Goal: Task Accomplishment & Management: Use online tool/utility

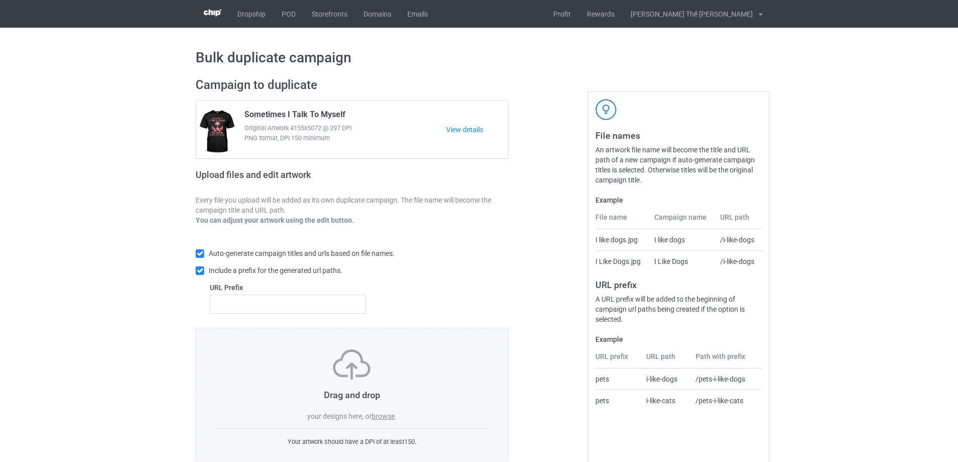
click at [379, 409] on div "Drag and drop your designs here, or browse ." at bounding box center [352, 386] width 270 height 72
click at [389, 424] on div "Drag and drop your designs here, or browse . Your artwork should have a DPI of …" at bounding box center [352, 398] width 313 height 141
click at [388, 413] on label "browse" at bounding box center [383, 416] width 23 height 8
click at [0, 0] on input "browse" at bounding box center [0, 0] width 0 height 0
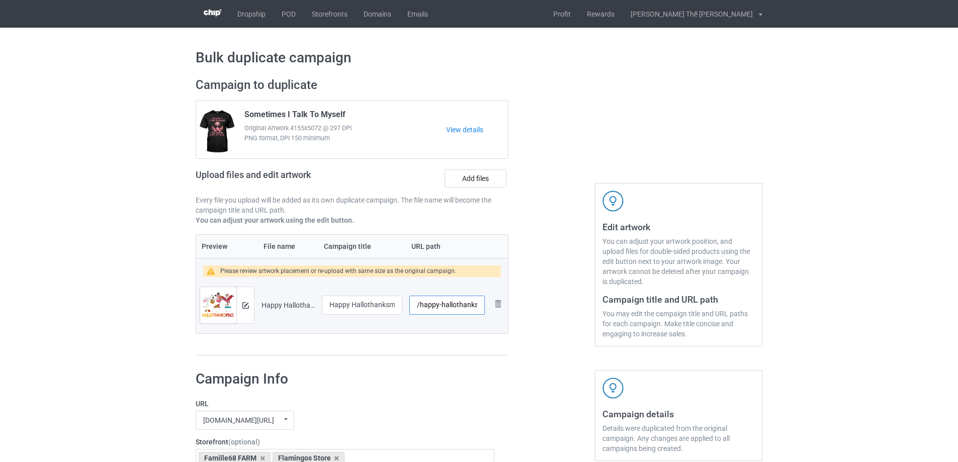
scroll to position [0, 13]
drag, startPoint x: 424, startPoint y: 307, endPoint x: 487, endPoint y: 303, distance: 63.5
click at [485, 304] on td "/happy-hallothanksmas" at bounding box center [447, 305] width 82 height 56
type input "/f0254"
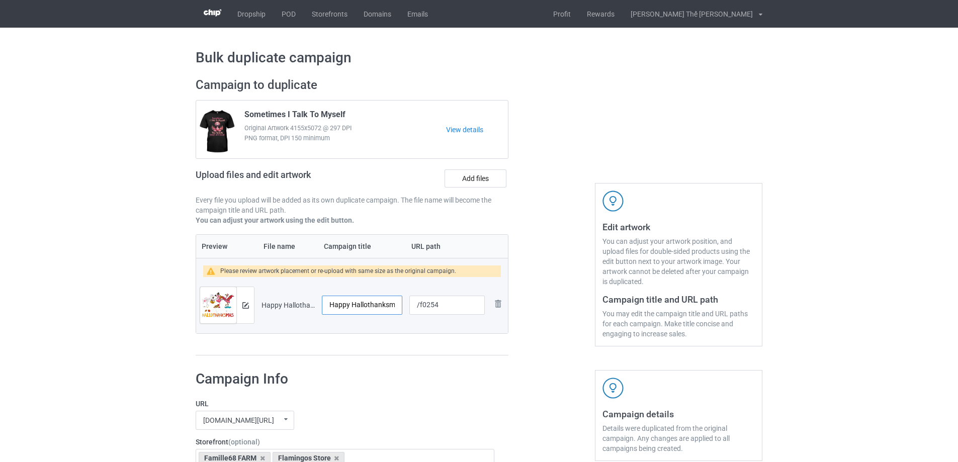
click at [361, 308] on input "Happy Hallothanksmas" at bounding box center [362, 305] width 80 height 19
click at [255, 309] on td "Preview and edit artwork" at bounding box center [227, 305] width 62 height 56
click at [243, 307] on img at bounding box center [245, 305] width 7 height 7
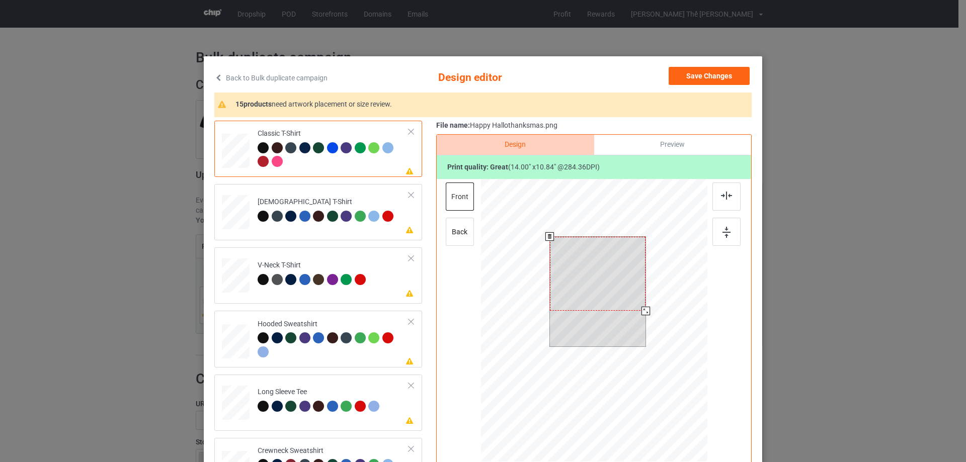
click at [621, 302] on div at bounding box center [598, 274] width 96 height 74
click at [640, 309] on div at bounding box center [643, 309] width 9 height 9
click at [610, 290] on div at bounding box center [597, 274] width 91 height 70
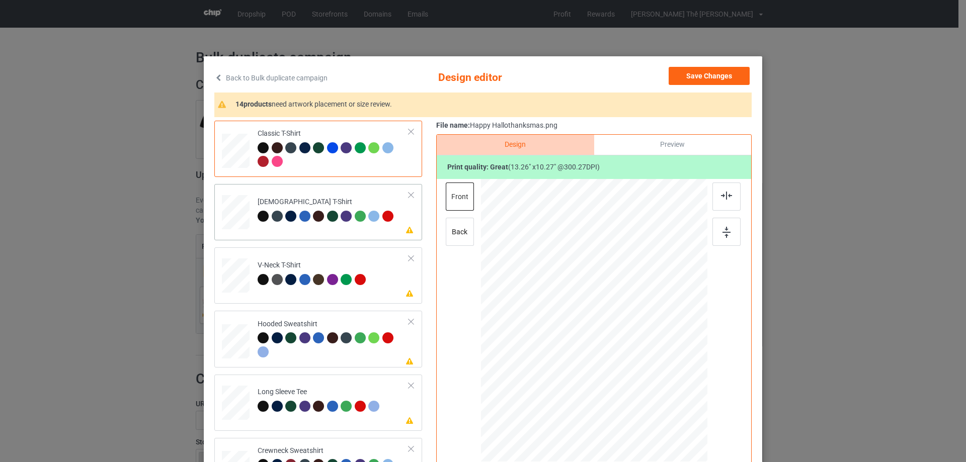
click at [288, 228] on td "Please review artwork placement [DEMOGRAPHIC_DATA] T-Shirt" at bounding box center [333, 210] width 162 height 44
click at [595, 268] on div at bounding box center [595, 275] width 82 height 64
click at [339, 294] on td "Please review artwork placement V-Neck T-Shirt" at bounding box center [333, 273] width 162 height 44
click at [607, 283] on div at bounding box center [597, 283] width 97 height 75
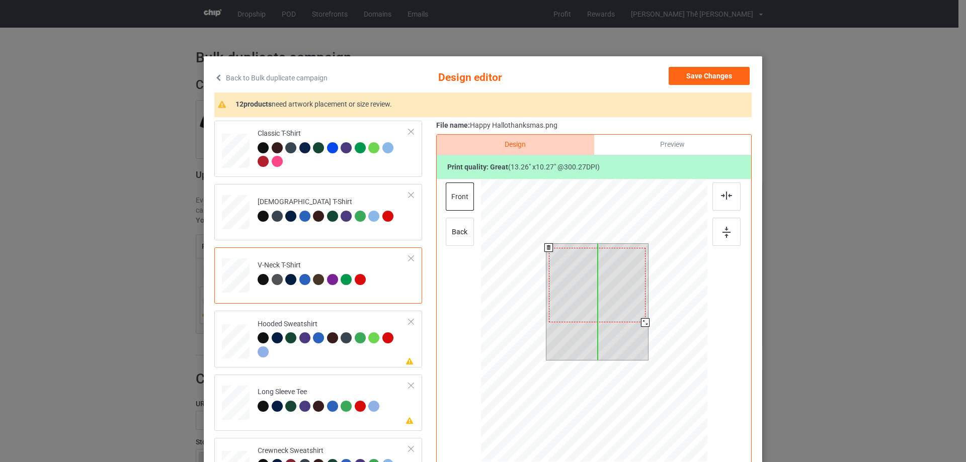
click at [608, 283] on div at bounding box center [597, 285] width 97 height 75
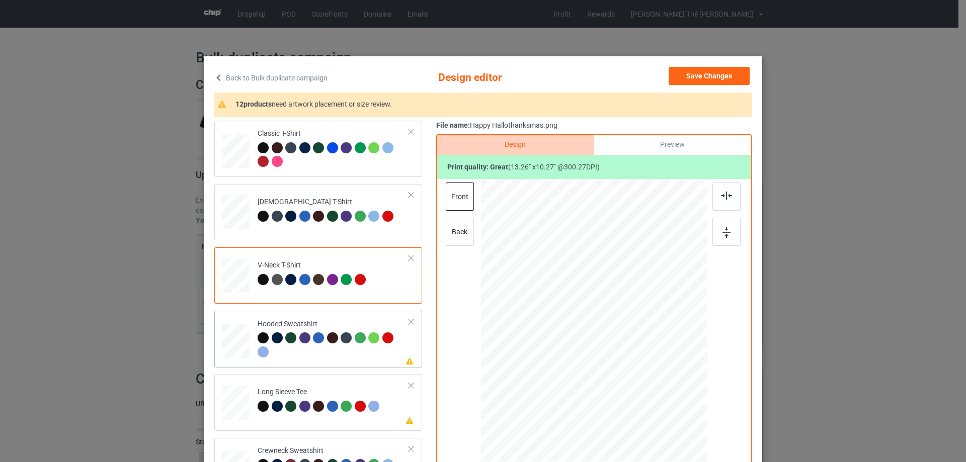
click at [326, 359] on div at bounding box center [333, 346] width 151 height 28
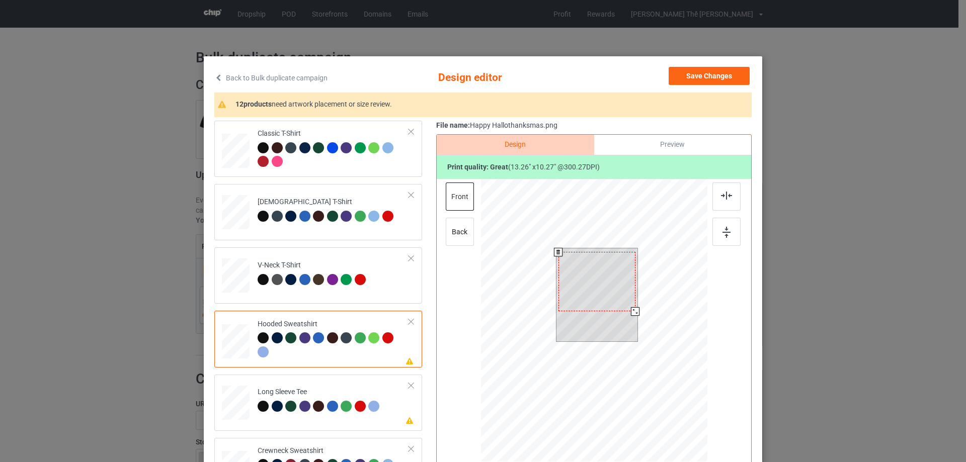
click at [599, 286] on div at bounding box center [596, 281] width 77 height 59
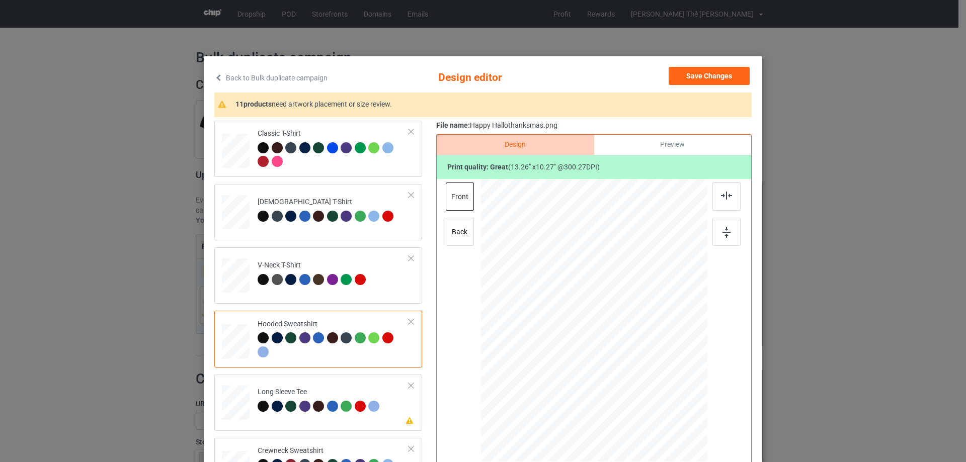
scroll to position [201, 0]
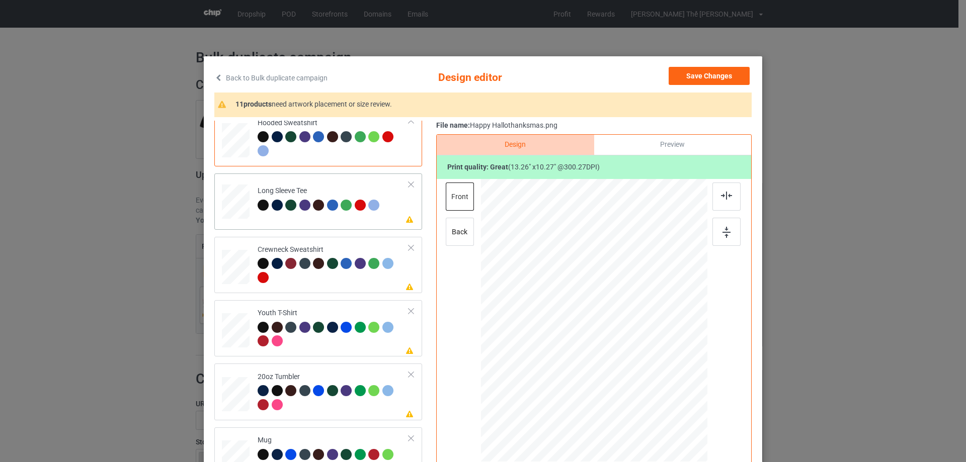
click at [325, 219] on td "Please review artwork placement Long Sleeve Tee" at bounding box center [333, 200] width 162 height 44
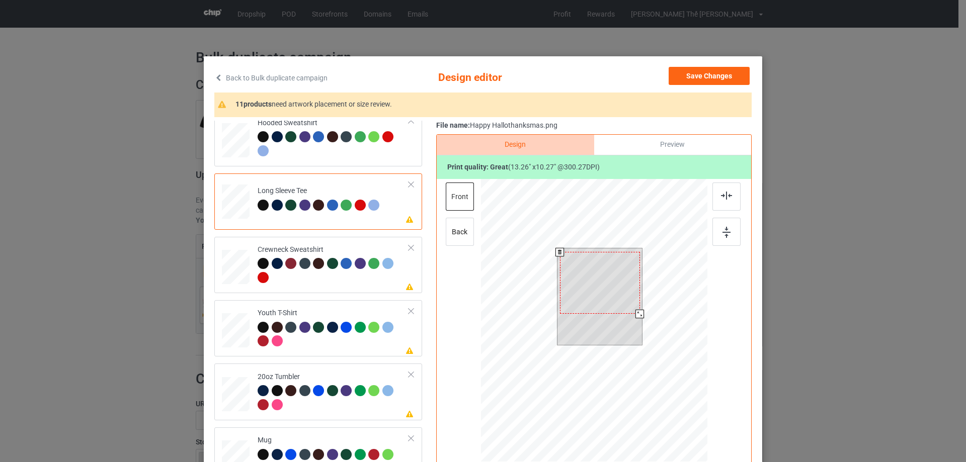
click at [588, 276] on div at bounding box center [600, 283] width 80 height 62
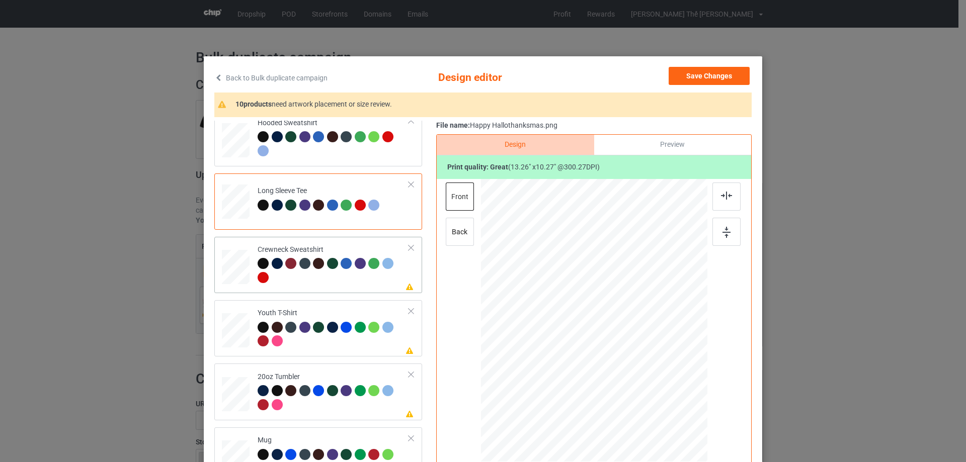
click at [345, 284] on div at bounding box center [333, 272] width 151 height 28
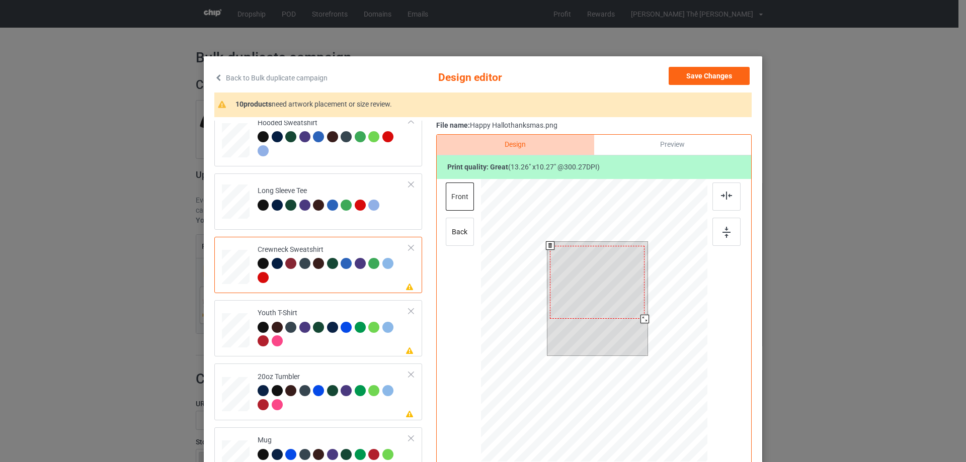
click at [588, 274] on div at bounding box center [597, 282] width 95 height 73
click at [588, 281] on div at bounding box center [597, 284] width 95 height 73
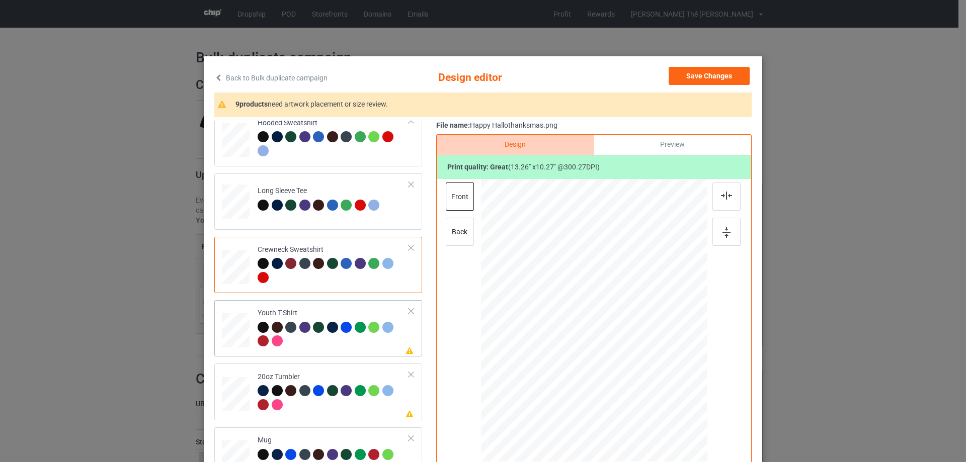
click at [313, 344] on div at bounding box center [333, 336] width 151 height 28
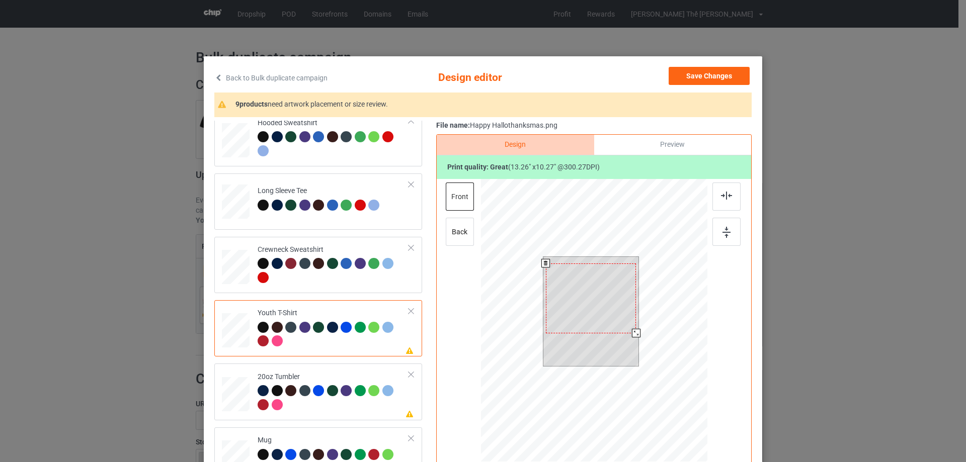
click at [593, 285] on div at bounding box center [591, 299] width 90 height 70
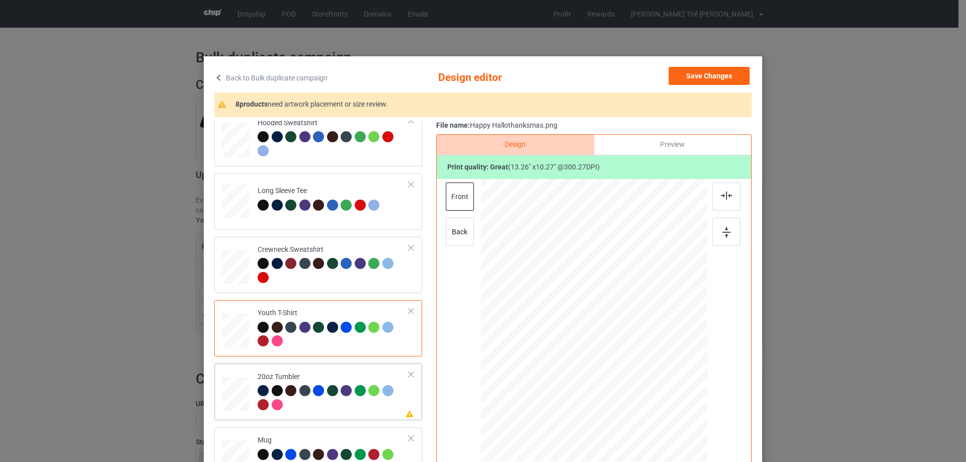
scroll to position [302, 0]
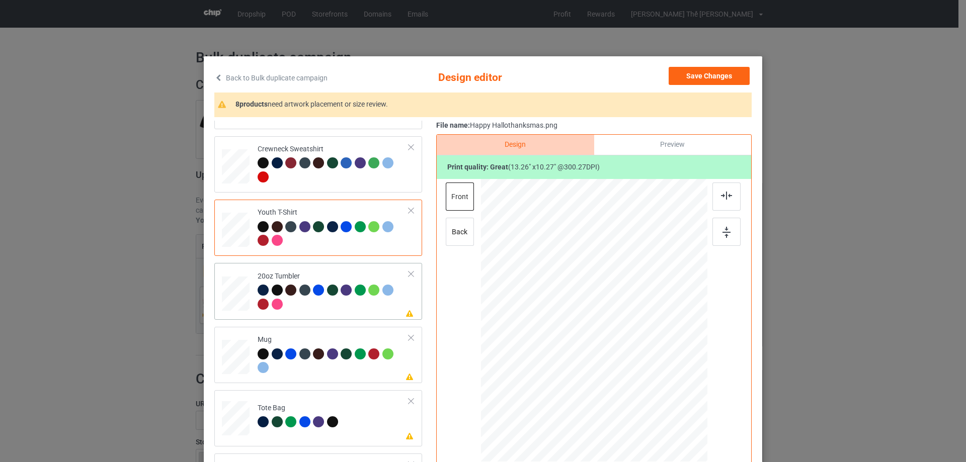
click at [319, 310] on div at bounding box center [333, 299] width 151 height 28
drag, startPoint x: 659, startPoint y: 374, endPoint x: 635, endPoint y: 357, distance: 29.9
click at [635, 357] on div at bounding box center [593, 321] width 214 height 130
click at [625, 341] on div at bounding box center [593, 321] width 214 height 130
drag, startPoint x: 566, startPoint y: 302, endPoint x: 551, endPoint y: 289, distance: 20.4
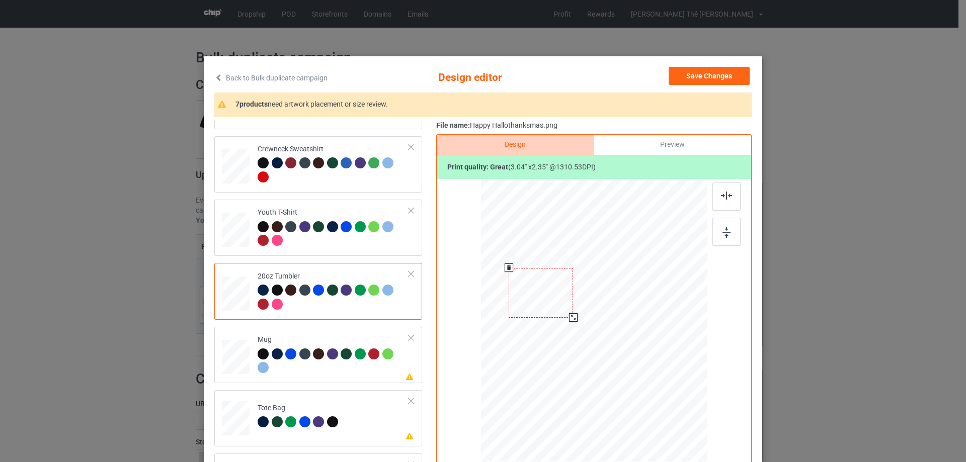
click at [551, 289] on div at bounding box center [541, 293] width 64 height 50
drag, startPoint x: 573, startPoint y: 319, endPoint x: 568, endPoint y: 315, distance: 6.1
click at [568, 315] on div at bounding box center [568, 314] width 9 height 9
click at [555, 295] on div at bounding box center [541, 289] width 55 height 43
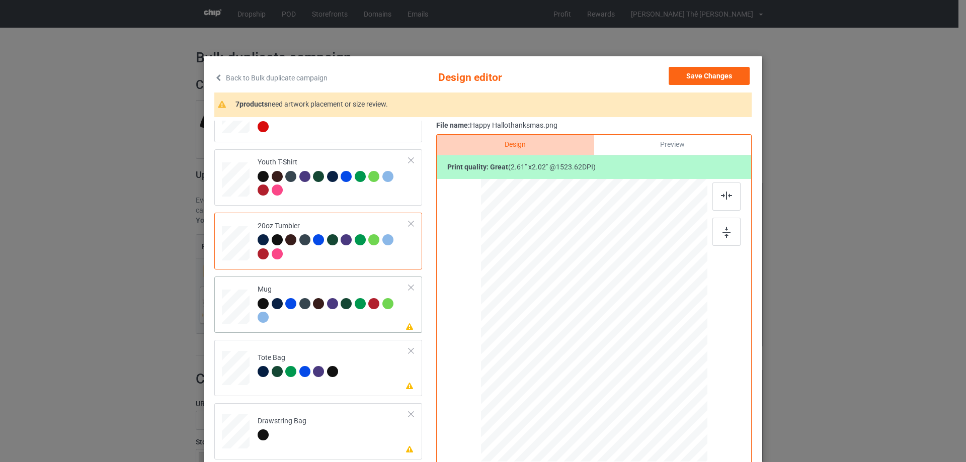
click at [319, 329] on td "Please review artwork placement Mug" at bounding box center [333, 305] width 162 height 48
click at [602, 299] on div at bounding box center [594, 320] width 136 height 105
drag, startPoint x: 658, startPoint y: 372, endPoint x: 630, endPoint y: 340, distance: 42.4
click at [630, 340] on div at bounding box center [594, 320] width 226 height 94
drag, startPoint x: 604, startPoint y: 326, endPoint x: 666, endPoint y: 323, distance: 62.4
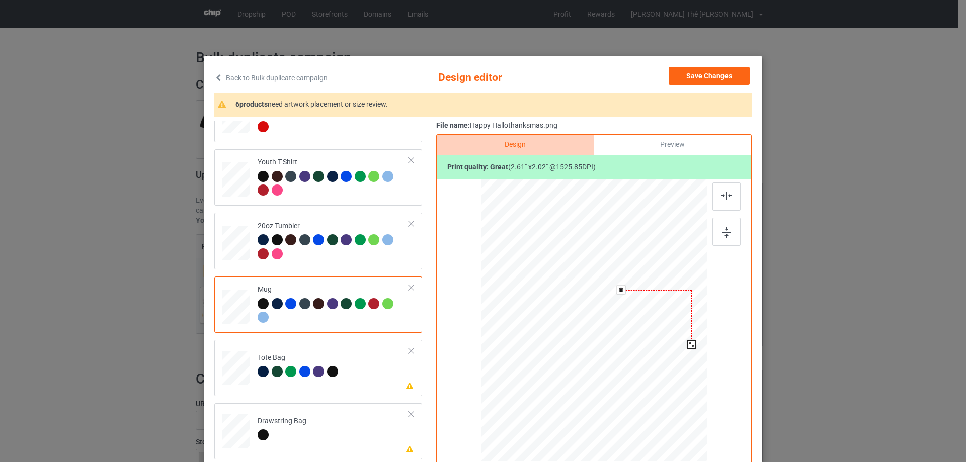
click at [666, 323] on div at bounding box center [656, 317] width 70 height 55
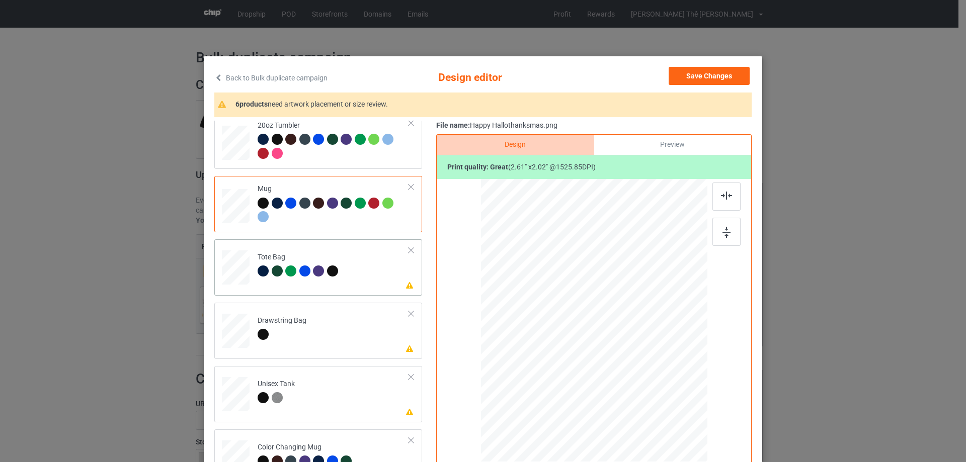
click at [331, 289] on div "Please review artwork placement Tote Bag" at bounding box center [318, 267] width 208 height 56
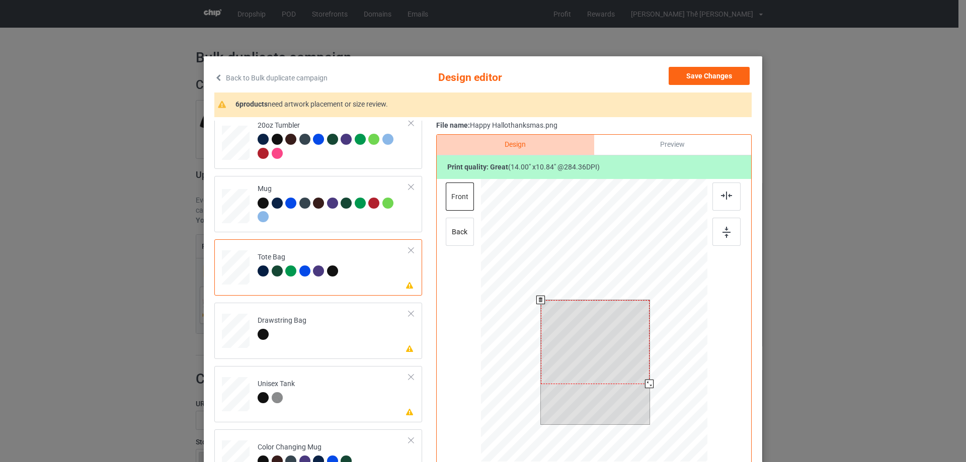
click at [594, 304] on div at bounding box center [595, 342] width 109 height 84
drag, startPoint x: 593, startPoint y: 326, endPoint x: 593, endPoint y: 331, distance: 5.1
click at [593, 331] on div at bounding box center [595, 347] width 109 height 84
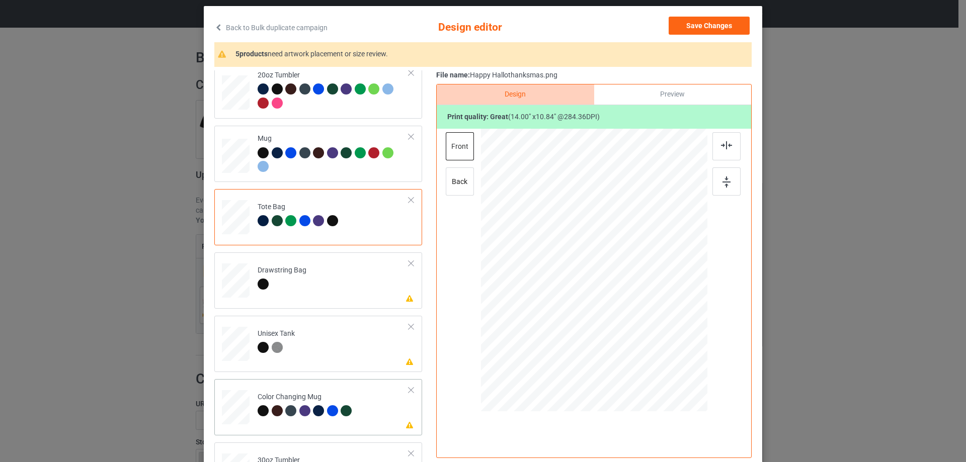
scroll to position [503, 0]
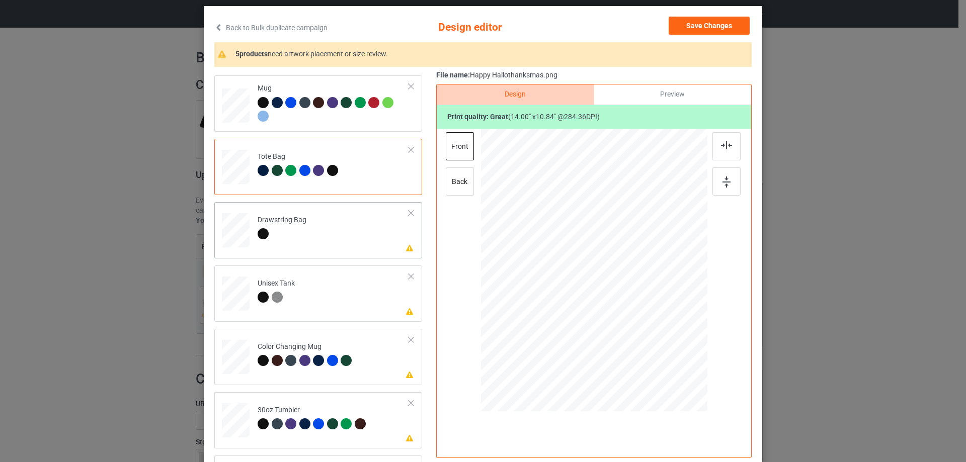
click at [316, 242] on td "Please review artwork placement Drawstring Bag" at bounding box center [333, 228] width 162 height 44
click at [318, 302] on td "Please review artwork placement Unisex Tank" at bounding box center [333, 292] width 162 height 44
click at [338, 372] on td "Please review artwork placement Color Changing Mug" at bounding box center [333, 355] width 162 height 44
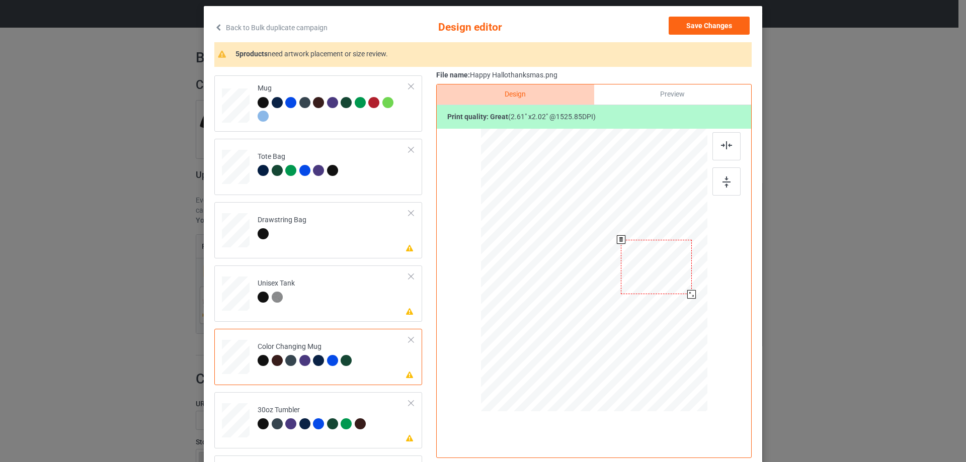
click at [673, 271] on div at bounding box center [656, 267] width 70 height 55
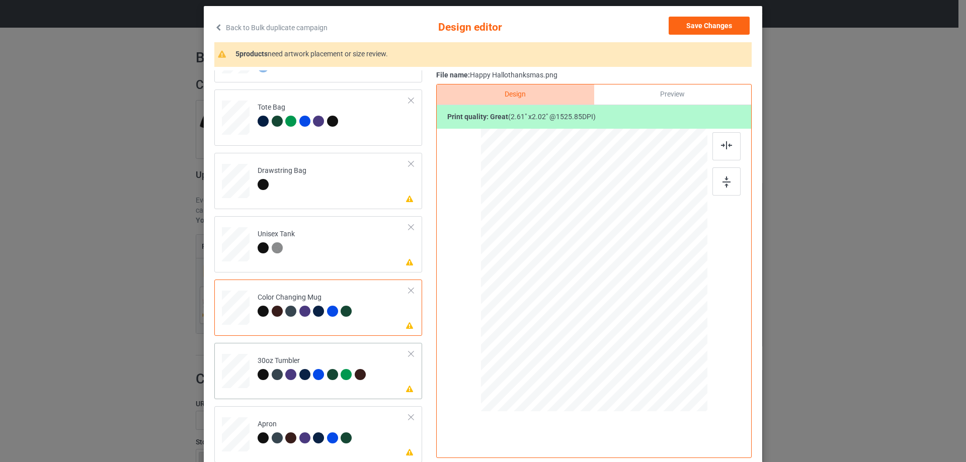
scroll to position [101, 0]
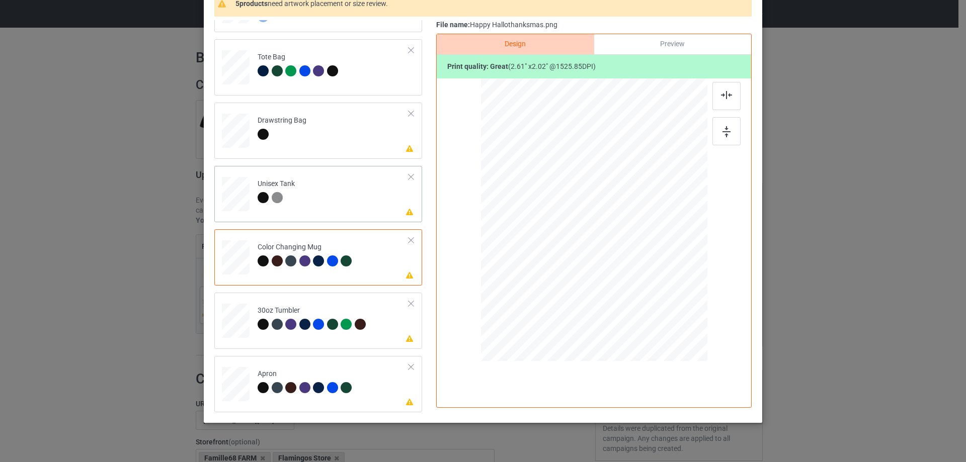
click at [335, 200] on td "Please review artwork placement Unisex Tank" at bounding box center [333, 192] width 162 height 44
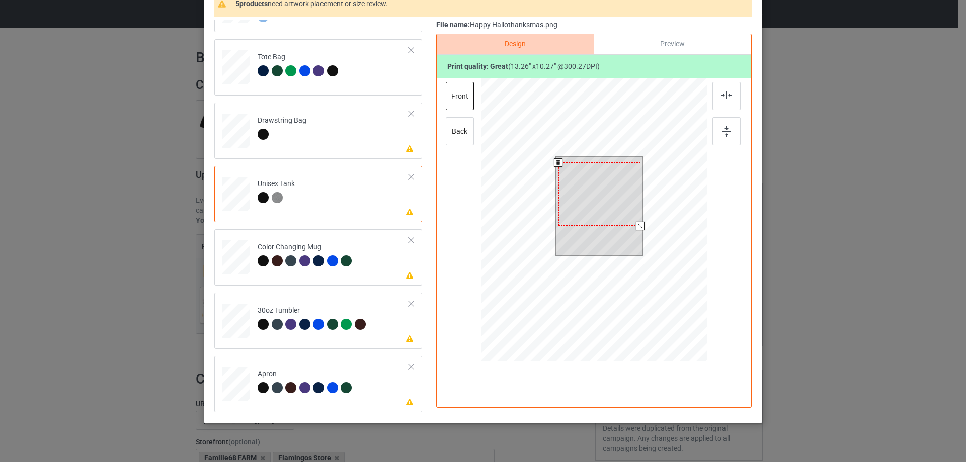
click at [586, 197] on div at bounding box center [599, 193] width 82 height 63
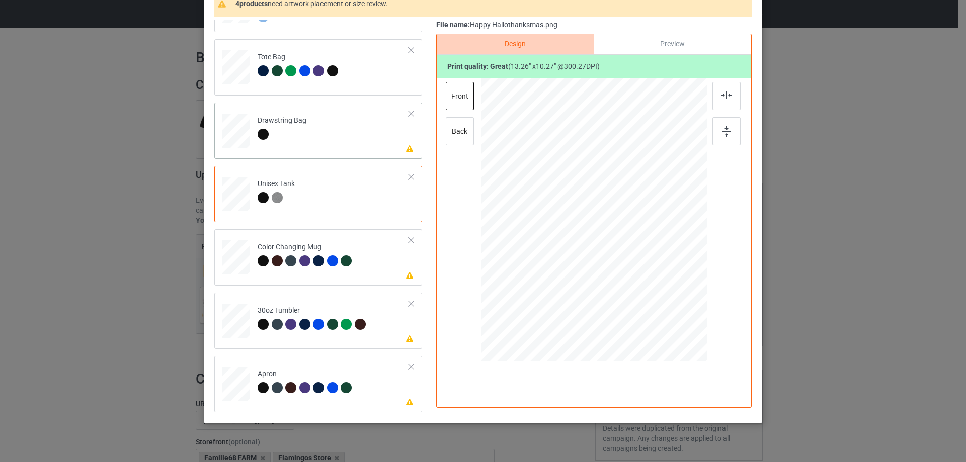
drag, startPoint x: 311, startPoint y: 121, endPoint x: 349, endPoint y: 141, distance: 42.8
click at [311, 121] on td "Please review artwork placement Drawstring Bag" at bounding box center [333, 129] width 162 height 44
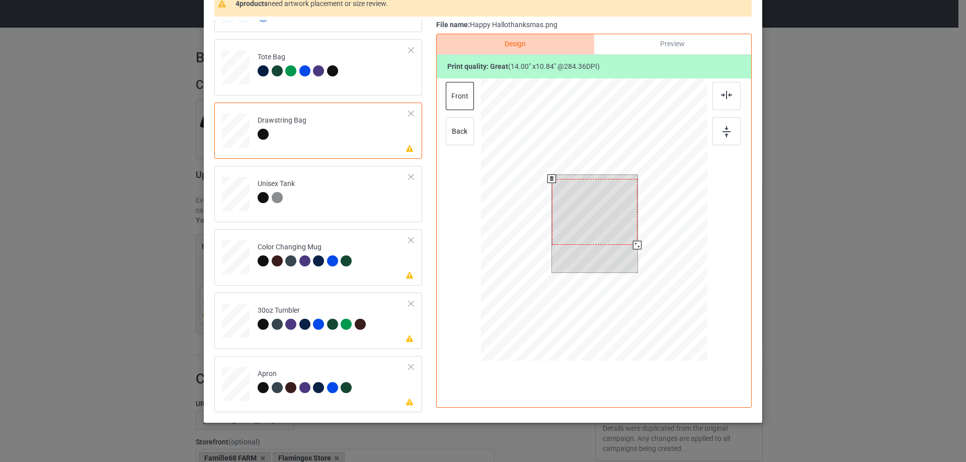
click at [607, 180] on div at bounding box center [595, 212] width 86 height 66
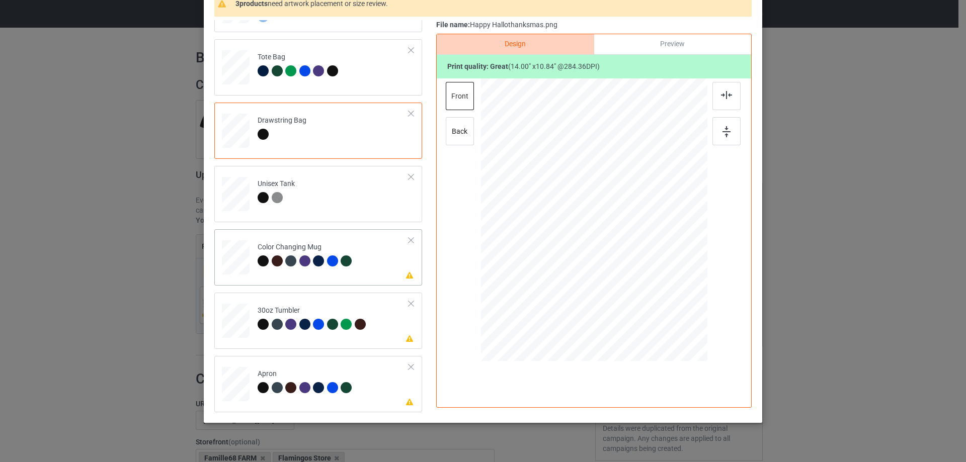
click at [328, 281] on div "Please review artwork placement Color Changing Mug" at bounding box center [318, 257] width 208 height 56
click at [646, 221] on div at bounding box center [656, 217] width 70 height 55
click at [407, 302] on div at bounding box center [410, 303] width 7 height 7
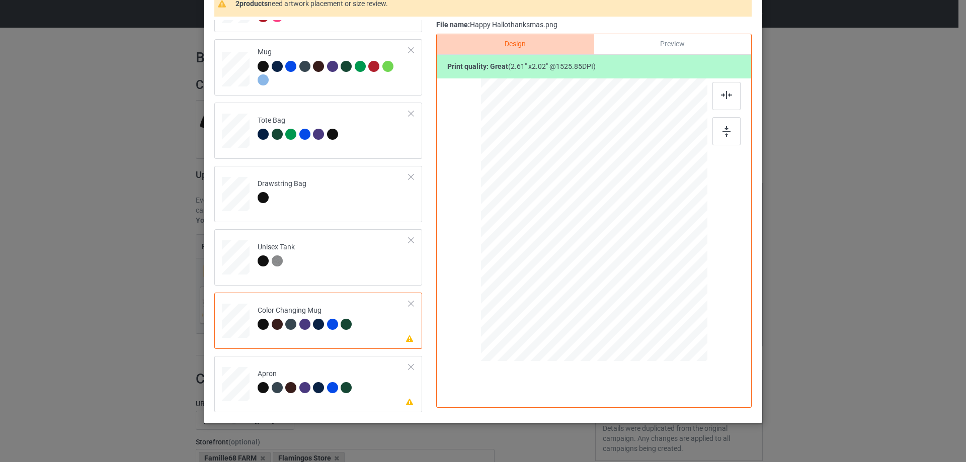
scroll to position [489, 0]
click at [407, 365] on div at bounding box center [410, 367] width 7 height 7
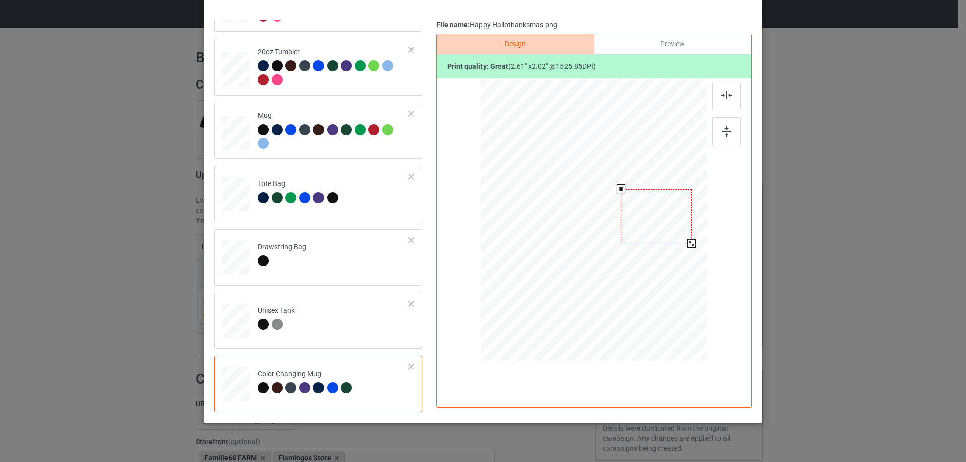
click at [646, 224] on div at bounding box center [656, 216] width 70 height 55
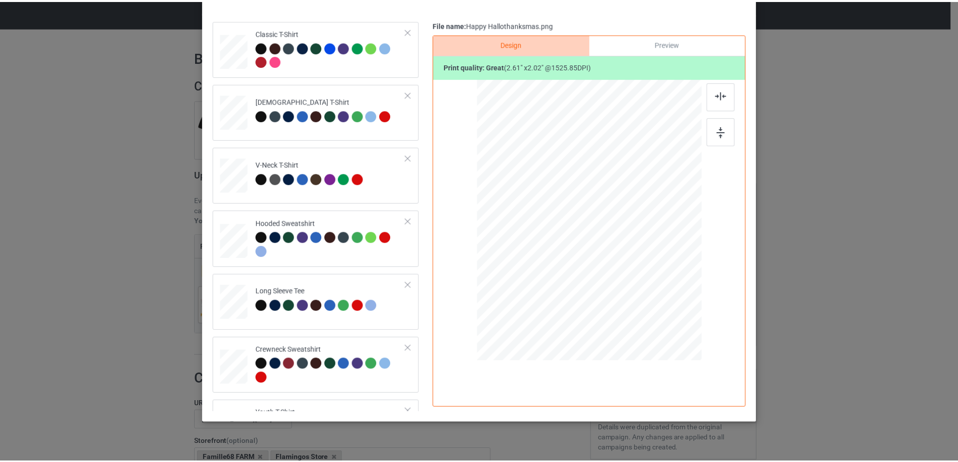
scroll to position [0, 0]
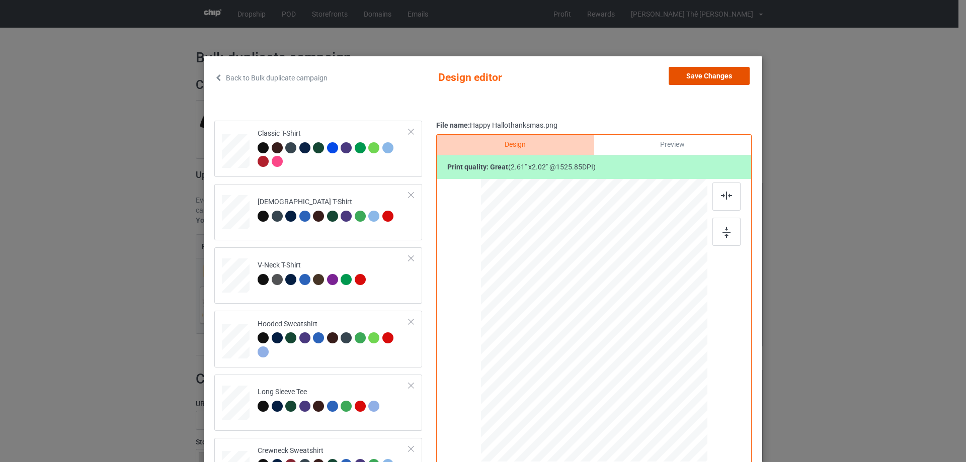
click at [729, 74] on button "Save Changes" at bounding box center [708, 76] width 81 height 18
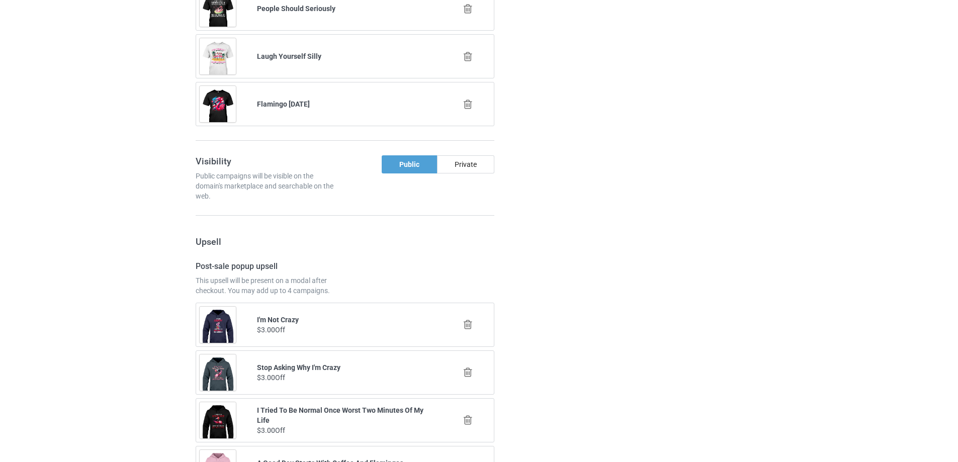
scroll to position [819, 0]
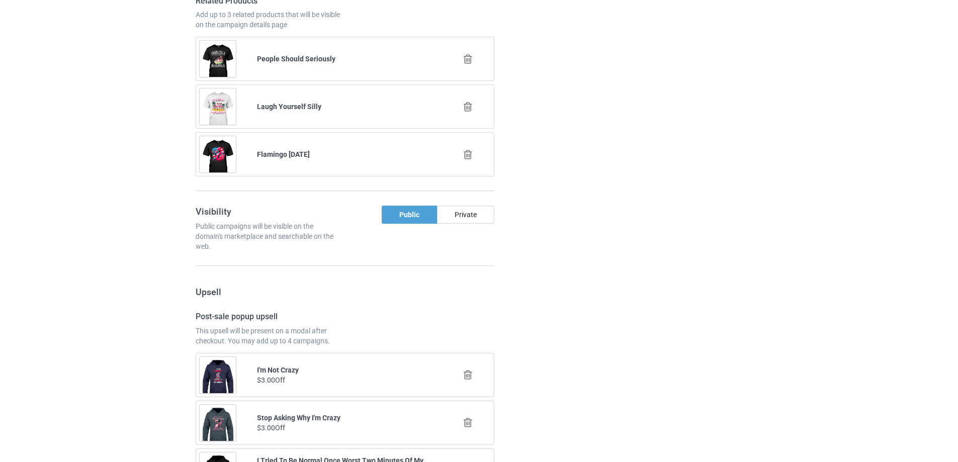
click at [471, 155] on icon at bounding box center [468, 154] width 13 height 11
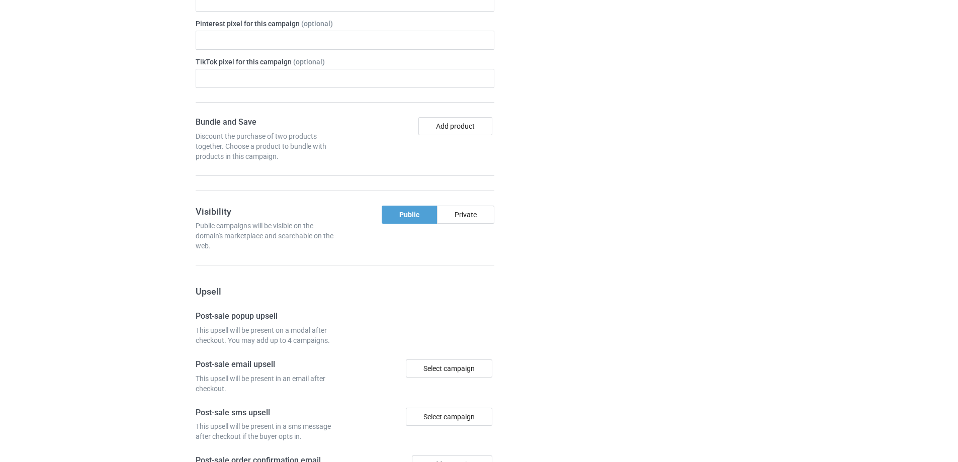
scroll to position [781, 0]
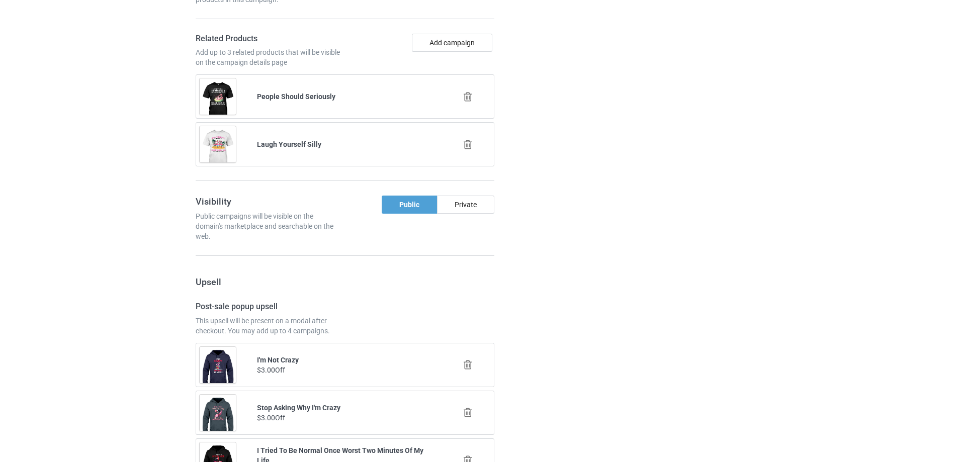
click at [352, 436] on div "I Tried To Be Normal Once Worst Two Minutes Of My Life $3.00 Off" at bounding box center [345, 461] width 305 height 50
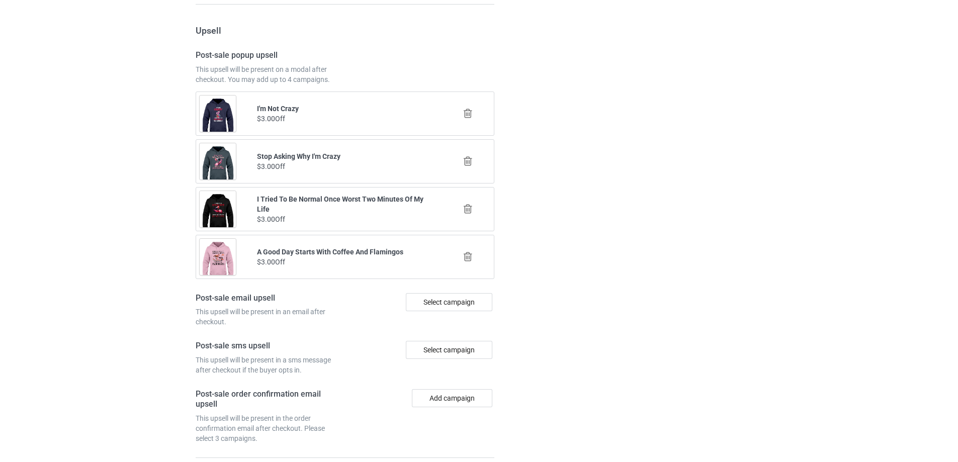
scroll to position [1123, 0]
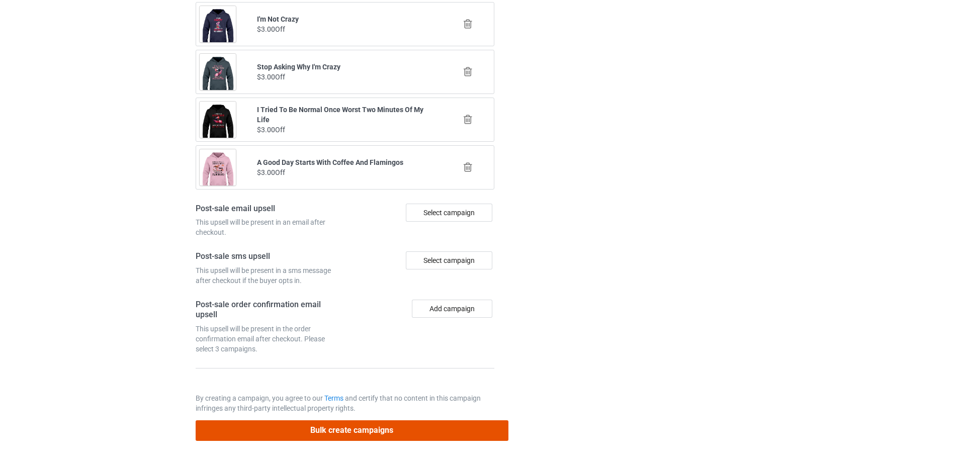
click at [350, 424] on button "Bulk create campaigns" at bounding box center [352, 430] width 313 height 21
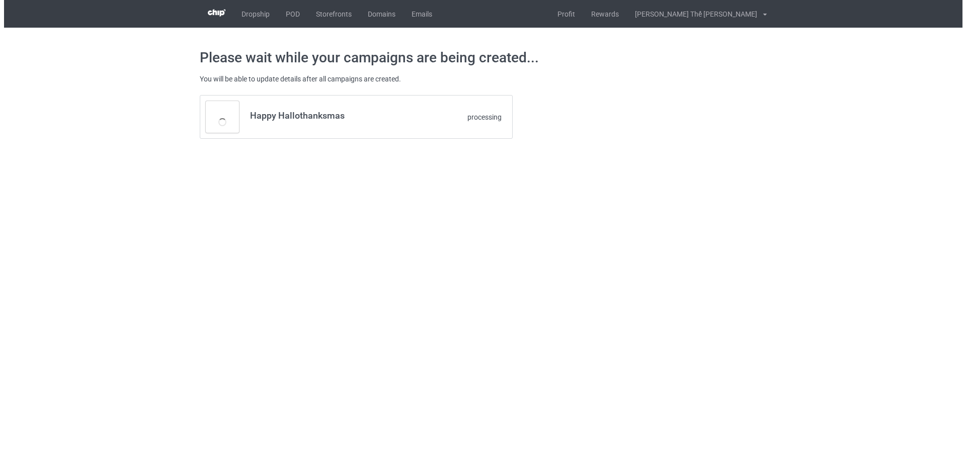
scroll to position [0, 0]
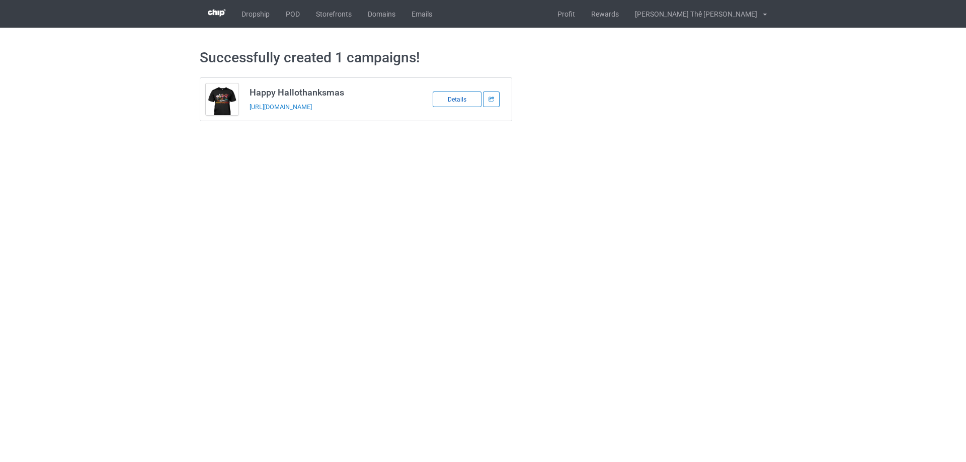
click at [457, 98] on div "Details" at bounding box center [457, 100] width 49 height 16
